Goal: Information Seeking & Learning: Find specific fact

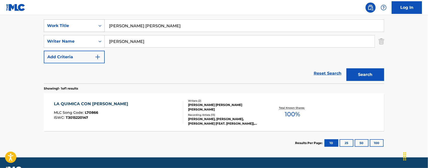
drag, startPoint x: 162, startPoint y: 25, endPoint x: 71, endPoint y: 21, distance: 90.8
click at [93, 22] on div "SearchWithCriteria2057e6d7-6d0b-4184-845a-0410debb34f7 Work Title [PERSON_NAME]…" at bounding box center [214, 25] width 341 height 13
type input "911"
click at [347, 68] on button "Search" at bounding box center [366, 74] width 38 height 13
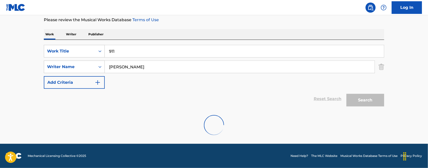
scroll to position [51, 0]
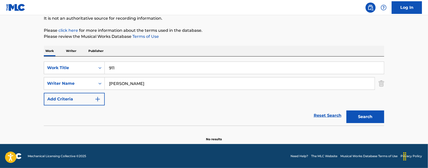
click at [48, 49] on p "Work" at bounding box center [50, 51] width 12 height 11
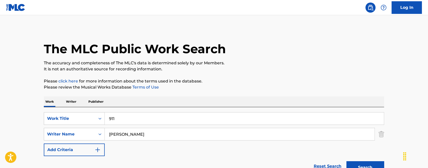
drag, startPoint x: 166, startPoint y: 133, endPoint x: 5, endPoint y: 126, distance: 161.4
click at [33, 132] on main "The MLC Public Work Search The accuracy and completeness of The MLC's data is d…" at bounding box center [214, 104] width 428 height 179
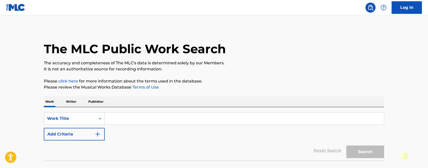
click at [130, 115] on input "Search Form" at bounding box center [244, 118] width 279 height 12
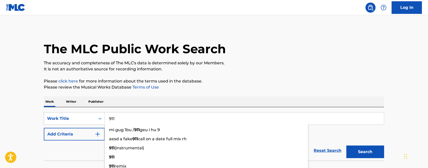
type input "911"
click at [98, 132] on img "Search Form" at bounding box center [98, 134] width 6 height 6
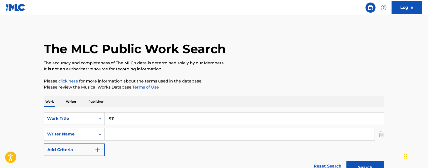
click at [111, 133] on input "Search Form" at bounding box center [240, 134] width 270 height 12
click at [119, 133] on input "Search Form" at bounding box center [240, 134] width 270 height 12
paste input "[PERSON_NAME]"
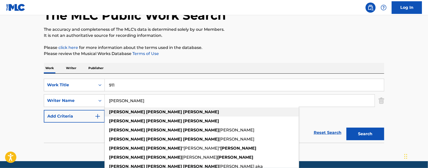
scroll to position [51, 0]
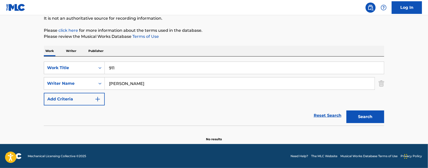
click at [0, 96] on main "The MLC Public Work Search The accuracy and completeness of The MLC's data is d…" at bounding box center [214, 53] width 428 height 179
click at [365, 120] on button "Search" at bounding box center [366, 116] width 38 height 13
drag, startPoint x: 159, startPoint y: 82, endPoint x: 42, endPoint y: 80, distance: 117.2
click at [72, 78] on div "SearchWithCriteria7eb8372d-c712-456f-946e-83907a430696 Writer Name william omar…" at bounding box center [214, 83] width 341 height 13
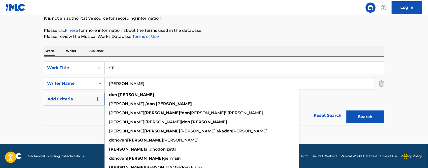
type input "DON OMAR"
click at [347, 110] on button "Search" at bounding box center [366, 116] width 38 height 13
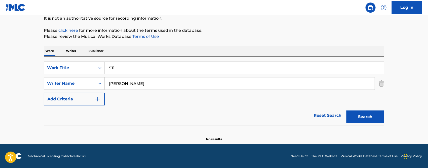
drag, startPoint x: 152, startPoint y: 82, endPoint x: 81, endPoint y: 87, distance: 71.5
click at [81, 87] on div "SearchWithCriteria7eb8372d-c712-456f-946e-83907a430696 Writer Name DON OMAR" at bounding box center [214, 83] width 341 height 13
click at [347, 110] on button "Search" at bounding box center [366, 116] width 38 height 13
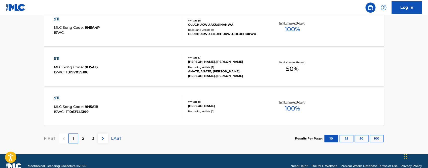
scroll to position [459, 0]
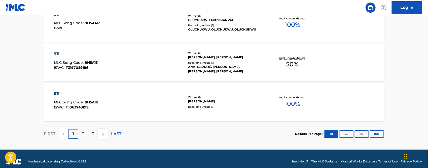
click at [88, 134] on div "3" at bounding box center [93, 134] width 10 height 10
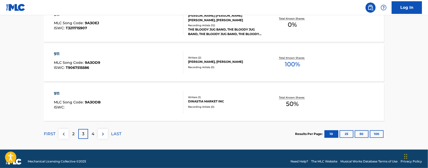
click at [74, 135] on p "2" at bounding box center [73, 134] width 2 height 6
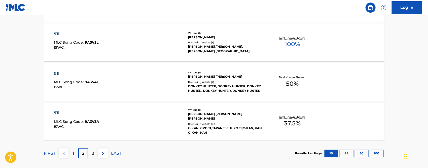
scroll to position [440, 0]
click at [91, 151] on div "3" at bounding box center [93, 153] width 10 height 10
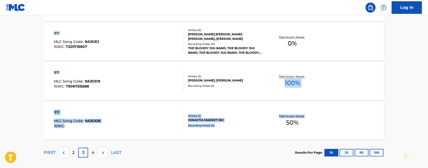
drag, startPoint x: 428, startPoint y: 126, endPoint x: 426, endPoint y: 67, distance: 59.5
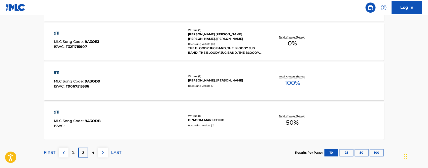
click at [94, 153] on div "4" at bounding box center [93, 153] width 10 height 10
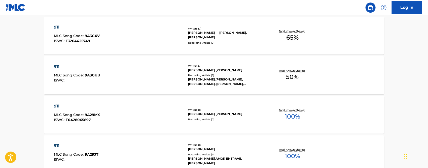
scroll to position [465, 0]
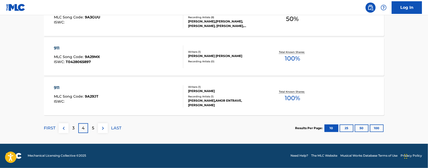
click at [91, 129] on div "5" at bounding box center [93, 128] width 10 height 10
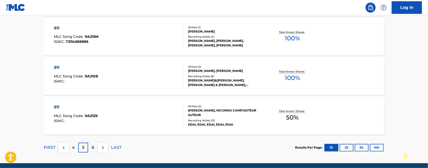
scroll to position [447, 0]
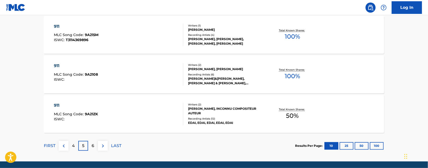
click at [91, 144] on div "6" at bounding box center [93, 146] width 10 height 10
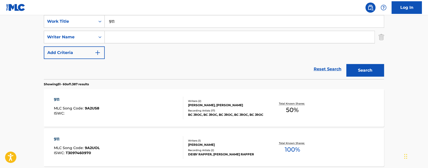
scroll to position [87, 0]
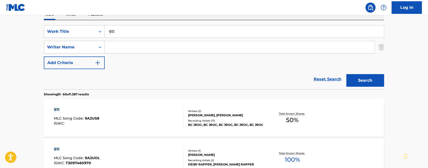
click at [150, 47] on input "Search Form" at bounding box center [240, 47] width 270 height 12
paste input "[PERSON_NAME]"
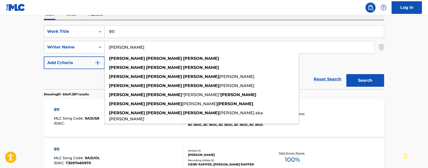
click at [377, 77] on button "Search" at bounding box center [366, 80] width 38 height 13
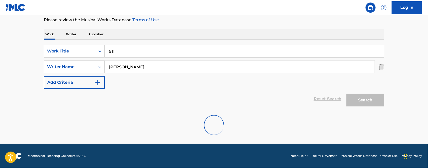
scroll to position [51, 0]
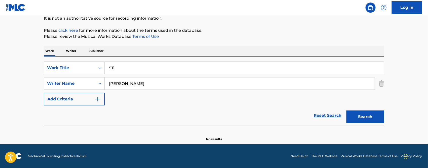
drag, startPoint x: 160, startPoint y: 82, endPoint x: 53, endPoint y: 82, distance: 107.6
click at [53, 82] on div "SearchWithCriteria7eb8372d-c712-456f-946e-83907a430696 Writer Name william omar…" at bounding box center [214, 83] width 341 height 13
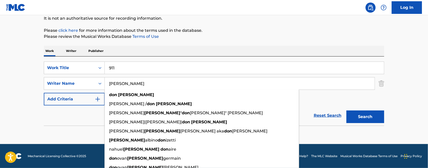
click at [347, 110] on button "Search" at bounding box center [366, 116] width 38 height 13
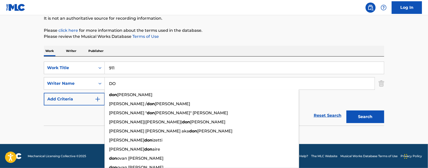
type input "D"
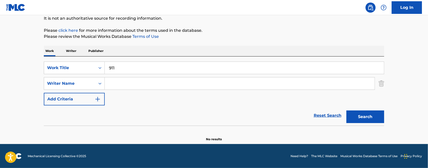
paste input "[PERSON_NAME]"
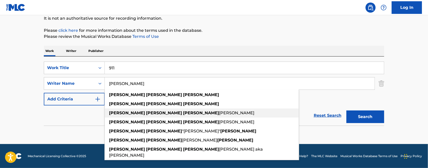
click at [183, 112] on strong "[PERSON_NAME]" at bounding box center [201, 112] width 36 height 5
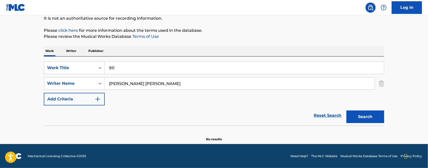
click at [371, 113] on button "Search" at bounding box center [366, 116] width 38 height 13
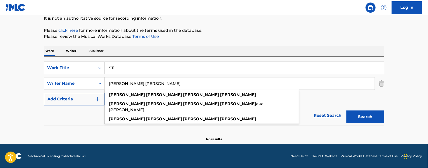
drag, startPoint x: 173, startPoint y: 84, endPoint x: 137, endPoint y: 85, distance: 35.8
click at [137, 85] on input "william omar landron rivera" at bounding box center [240, 83] width 270 height 12
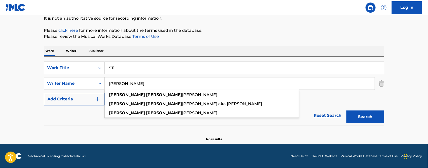
click at [347, 110] on button "Search" at bounding box center [366, 116] width 38 height 13
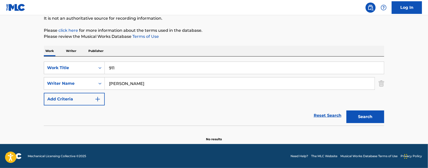
drag, startPoint x: 147, startPoint y: 85, endPoint x: 125, endPoint y: 86, distance: 21.7
click at [125, 86] on input "william omar" at bounding box center [240, 83] width 270 height 12
drag, startPoint x: 149, startPoint y: 82, endPoint x: 62, endPoint y: 82, distance: 86.9
click at [64, 82] on div "SearchWithCriteria7eb8372d-c712-456f-946e-83907a430696 Writer Name alisha willi…" at bounding box center [214, 83] width 341 height 13
paste input "[PERSON_NAME]"
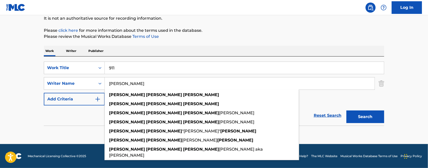
drag, startPoint x: 124, startPoint y: 83, endPoint x: 161, endPoint y: 83, distance: 37.0
click at [161, 83] on input "[PERSON_NAME]" at bounding box center [240, 83] width 270 height 12
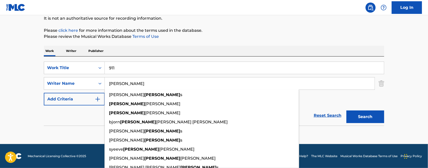
click at [44, 107] on div "Reset Search Search" at bounding box center [214, 115] width 341 height 20
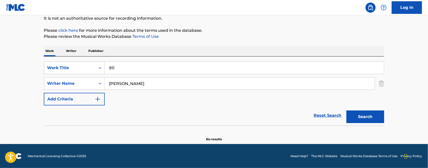
click at [381, 114] on button "Search" at bounding box center [366, 116] width 38 height 13
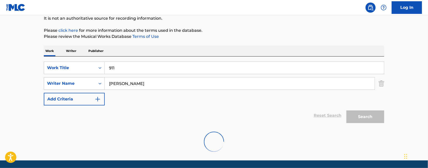
drag, startPoint x: 134, startPoint y: 82, endPoint x: 60, endPoint y: 79, distance: 74.6
click at [72, 80] on div "SearchWithCriteria7eb8372d-c712-456f-946e-83907a430696 Writer Name william" at bounding box center [214, 83] width 341 height 13
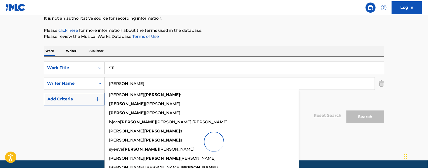
paste input "omar landron"
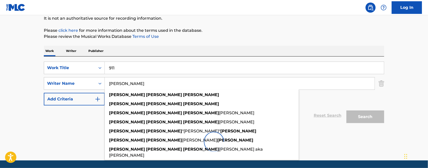
type input "[PERSON_NAME]"
drag, startPoint x: 36, startPoint y: 125, endPoint x: 44, endPoint y: 125, distance: 7.6
click at [36, 126] on main "The MLC Public Work Search The accuracy and completeness of The MLC's data is d…" at bounding box center [214, 62] width 428 height 196
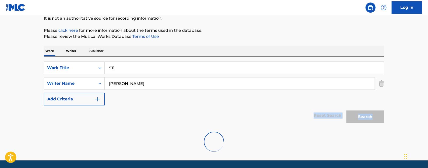
drag, startPoint x: 365, startPoint y: 118, endPoint x: 362, endPoint y: 120, distance: 4.3
click at [365, 118] on div "Search" at bounding box center [364, 115] width 40 height 20
click at [339, 153] on div at bounding box center [214, 141] width 341 height 32
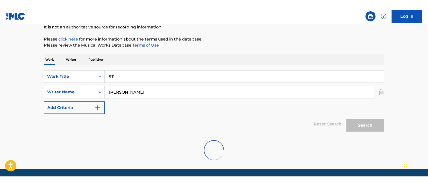
scroll to position [0, 0]
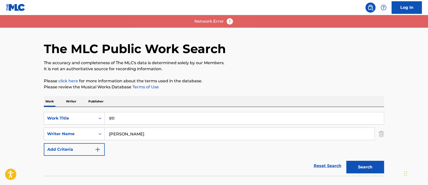
click at [263, 66] on p "It is not an authoritative source for recording information." at bounding box center [214, 69] width 341 height 6
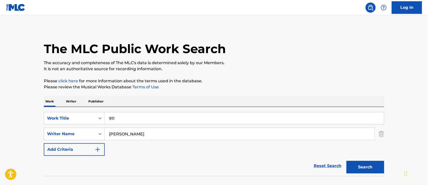
drag, startPoint x: 89, startPoint y: 118, endPoint x: 22, endPoint y: 116, distance: 67.5
click at [64, 118] on div "SearchWithCriteria6b62f0a2-2242-450a-80e2-b3764826acf2 Work Title 911" at bounding box center [214, 118] width 341 height 13
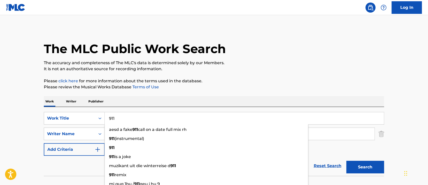
paste input "AGUAS CALIENTES"
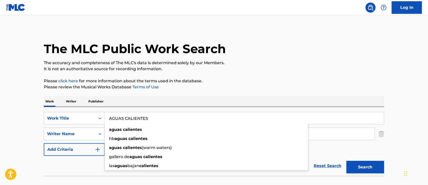
click at [19, 128] on main "The MLC Public Work Search The accuracy and completeness of The MLC's data is d…" at bounding box center [214, 104] width 428 height 179
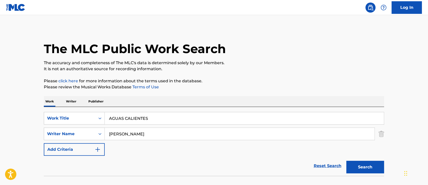
click at [354, 167] on button "Search" at bounding box center [366, 167] width 38 height 13
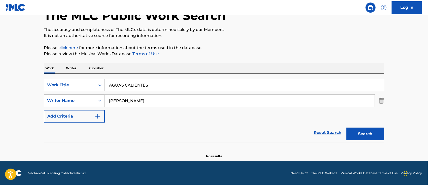
drag, startPoint x: 154, startPoint y: 86, endPoint x: 19, endPoint y: 82, distance: 135.3
click at [43, 84] on div "The MLC Public Work Search The accuracy and completeness of The MLC's data is d…" at bounding box center [214, 76] width 353 height 164
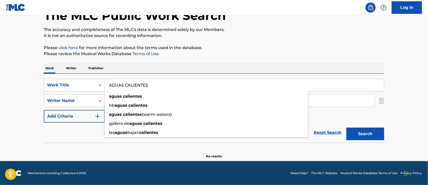
paste input "MIGO GURA OLHO ELLA Y YO"
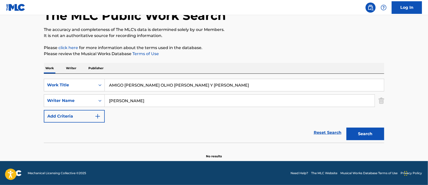
click at [0, 108] on main "The MLC Public Work Search The accuracy and completeness of The MLC's data is d…" at bounding box center [214, 71] width 428 height 179
click at [358, 135] on button "Search" at bounding box center [366, 134] width 38 height 13
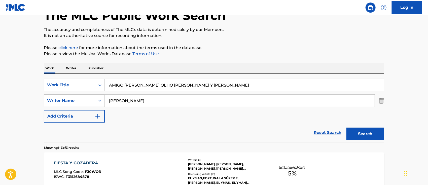
scroll to position [67, 0]
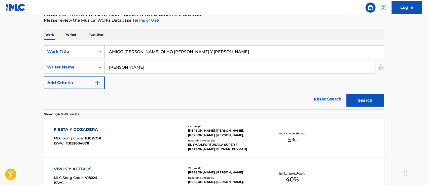
drag, startPoint x: 183, startPoint y: 53, endPoint x: 0, endPoint y: 40, distance: 183.9
click at [15, 47] on main "The MLC Public Work Search The accuracy and completeness of The MLC's data is d…" at bounding box center [214, 105] width 428 height 314
paste input "BAILAME"
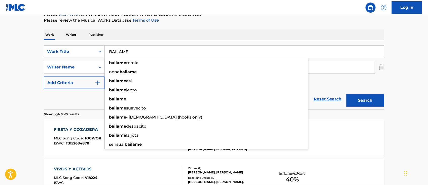
click at [11, 92] on main "The MLC Public Work Search The accuracy and completeness of The MLC's data is d…" at bounding box center [214, 105] width 428 height 314
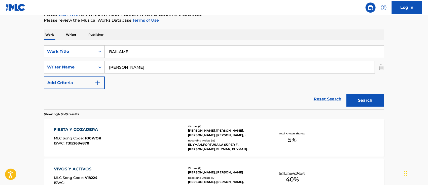
click at [359, 99] on button "Search" at bounding box center [366, 100] width 38 height 13
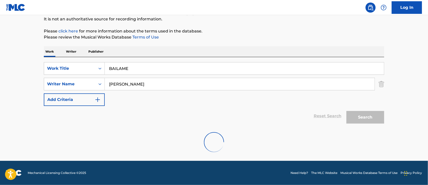
scroll to position [33, 0]
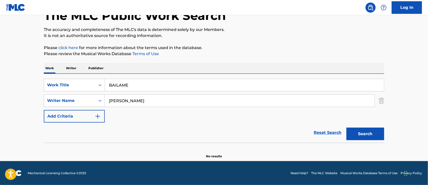
drag, startPoint x: 149, startPoint y: 86, endPoint x: 41, endPoint y: 85, distance: 107.6
click at [71, 87] on div "SearchWithCriteria6b62f0a2-2242-450a-80e2-b3764826acf2 Work Title BAILAME" at bounding box center [214, 85] width 341 height 13
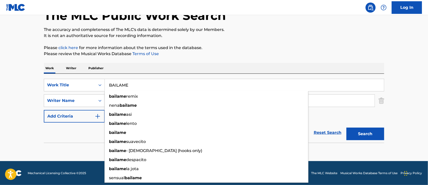
paste input "ANDAS EN MI CABEZA REMIX"
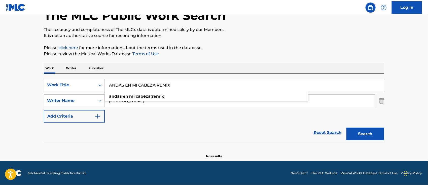
type input "ANDAS EN MI CABEZA REMIX"
click at [22, 101] on main "The MLC Public Work Search The accuracy and completeness of The MLC's data is d…" at bounding box center [214, 71] width 428 height 179
click at [369, 134] on button "Search" at bounding box center [366, 134] width 38 height 13
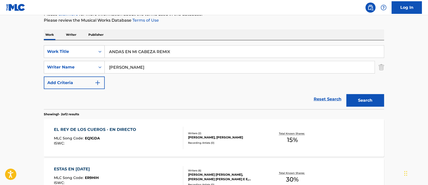
scroll to position [0, 0]
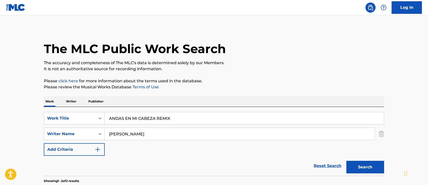
drag, startPoint x: 146, startPoint y: 118, endPoint x: 0, endPoint y: 106, distance: 146.1
click at [0, 106] on main "The MLC Public Work Search The accuracy and completeness of The MLC's data is d…" at bounding box center [214, 152] width 428 height 274
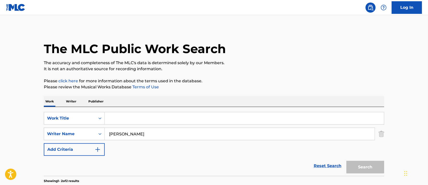
drag, startPoint x: 73, startPoint y: 102, endPoint x: 79, endPoint y: 101, distance: 6.6
click at [73, 102] on p "Writer" at bounding box center [70, 101] width 13 height 11
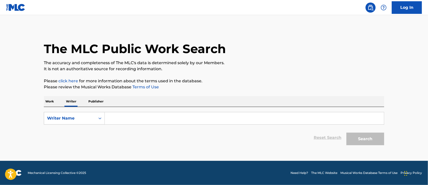
click at [124, 119] on input "Search Form" at bounding box center [244, 118] width 279 height 12
paste input "ANDAS EN MI CABEZA REMIX"
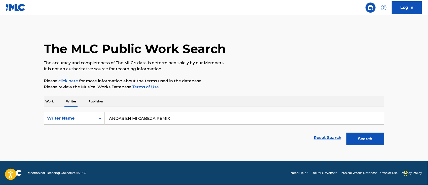
drag, startPoint x: 167, startPoint y: 121, endPoint x: 14, endPoint y: 118, distance: 153.0
click at [33, 118] on main "The MLC Public Work Search The accuracy and completeness of The MLC's data is d…" at bounding box center [214, 88] width 428 height 146
paste input "[PERSON_NAME]"
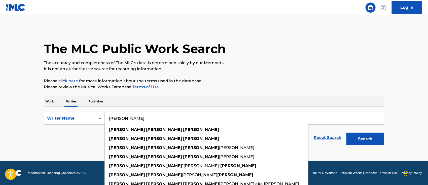
type input "[PERSON_NAME]"
click at [370, 138] on button "Search" at bounding box center [366, 139] width 38 height 13
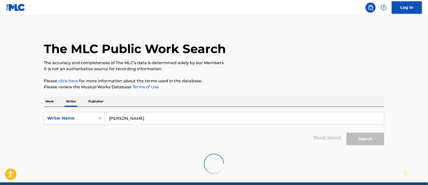
click at [160, 119] on input "[PERSON_NAME]" at bounding box center [244, 118] width 279 height 12
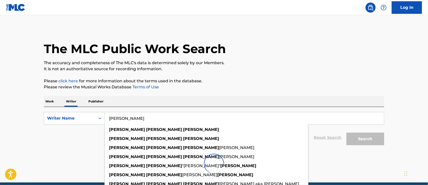
click at [49, 103] on p "Work" at bounding box center [50, 101] width 12 height 11
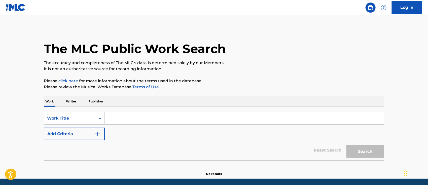
click at [119, 117] on input "Search Form" at bounding box center [244, 118] width 279 height 12
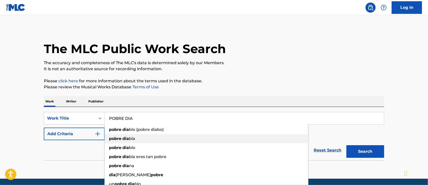
click at [129, 139] on strong "dia" at bounding box center [125, 138] width 7 height 5
type input "pobre diabla"
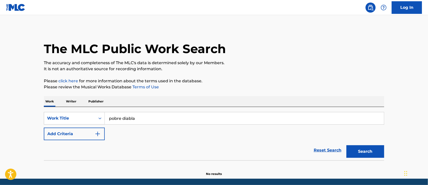
click at [75, 137] on button "Add Criteria" at bounding box center [74, 134] width 61 height 13
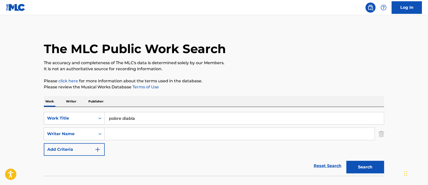
click at [113, 137] on input "Search Form" at bounding box center [240, 134] width 270 height 12
paste input "911"
type input "9"
click at [123, 134] on input "Search Form" at bounding box center [240, 134] width 270 height 12
paste input "[PERSON_NAME]"
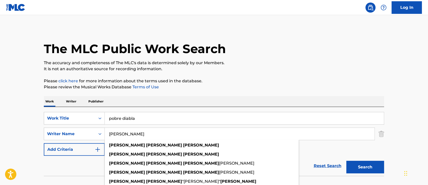
type input "[PERSON_NAME]"
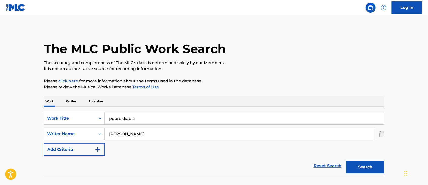
drag, startPoint x: 368, startPoint y: 160, endPoint x: 368, endPoint y: 163, distance: 3.4
click at [368, 160] on div "Search" at bounding box center [364, 166] width 40 height 20
click at [369, 166] on button "Search" at bounding box center [366, 167] width 38 height 13
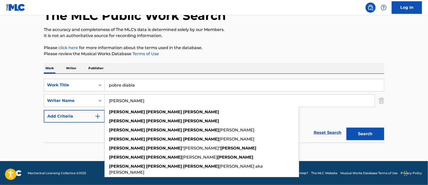
drag, startPoint x: 166, startPoint y: 102, endPoint x: 0, endPoint y: 76, distance: 167.5
click at [0, 81] on main "The MLC Public Work Search The accuracy and completeness of The MLC's data is d…" at bounding box center [214, 71] width 428 height 179
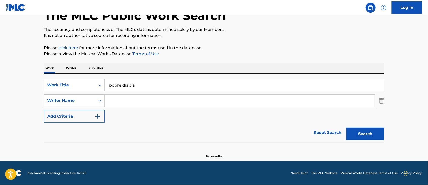
click at [347, 128] on button "Search" at bounding box center [366, 134] width 38 height 13
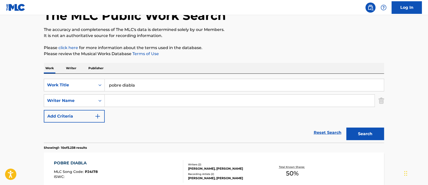
scroll to position [101, 0]
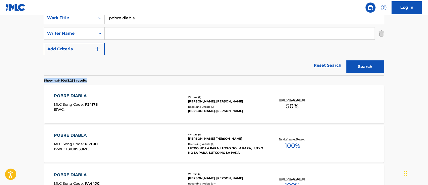
drag, startPoint x: 428, startPoint y: 68, endPoint x: 429, endPoint y: 81, distance: 13.2
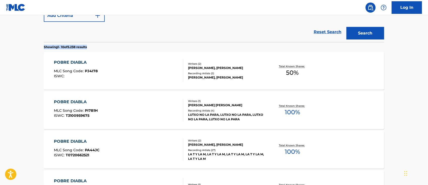
scroll to position [168, 0]
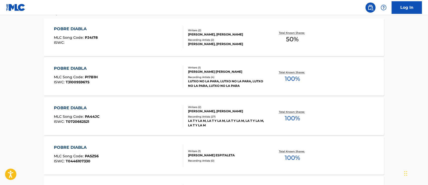
drag, startPoint x: 428, startPoint y: 83, endPoint x: 429, endPoint y: 91, distance: 8.3
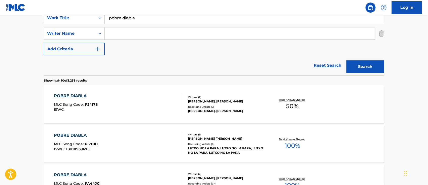
scroll to position [0, 0]
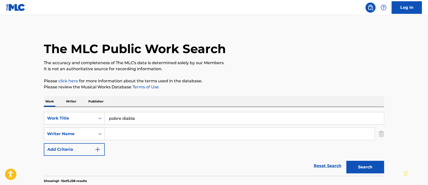
drag, startPoint x: 157, startPoint y: 120, endPoint x: 0, endPoint y: 101, distance: 158.6
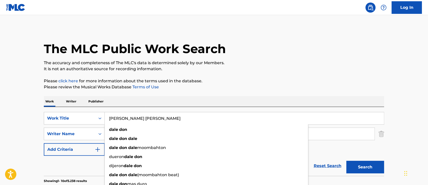
type input "[PERSON_NAME] [PERSON_NAME]"
click at [347, 161] on button "Search" at bounding box center [366, 167] width 38 height 13
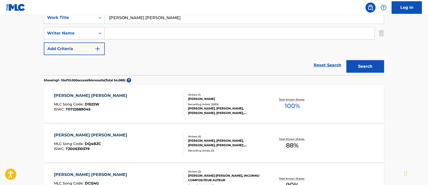
scroll to position [99, 0]
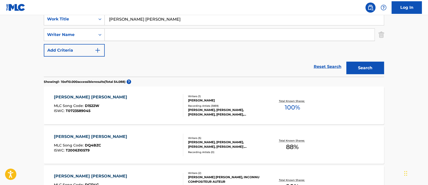
click at [138, 35] on input "Search Form" at bounding box center [240, 35] width 270 height 12
paste input "[PERSON_NAME]"
click at [367, 70] on button "Search" at bounding box center [366, 68] width 38 height 13
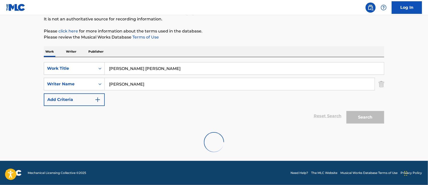
scroll to position [89, 0]
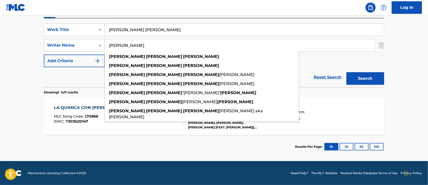
drag, startPoint x: 134, startPoint y: 46, endPoint x: 125, endPoint y: 44, distance: 9.4
click at [125, 44] on input "[PERSON_NAME]" at bounding box center [240, 45] width 270 height 12
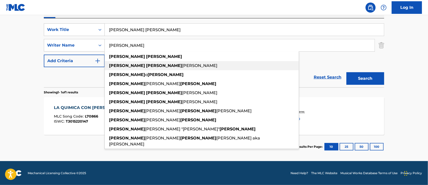
click at [160, 64] on div "william landron rivera" at bounding box center [202, 65] width 194 height 9
type input "william landron rivera"
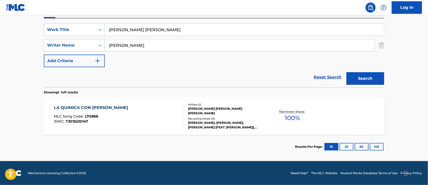
click at [382, 76] on button "Search" at bounding box center [366, 78] width 38 height 13
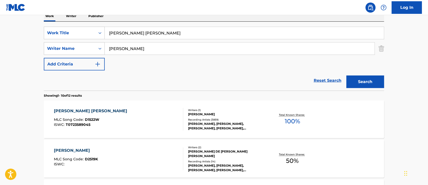
scroll to position [83, 0]
